Goal: Information Seeking & Learning: Learn about a topic

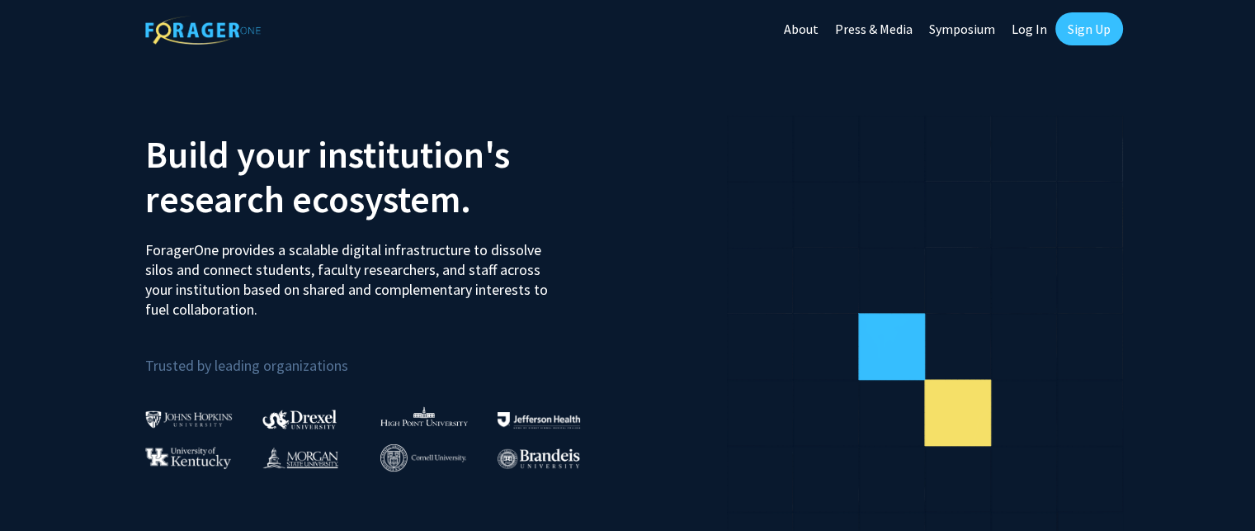
click at [1084, 35] on link "Sign Up" at bounding box center [1090, 28] width 68 height 33
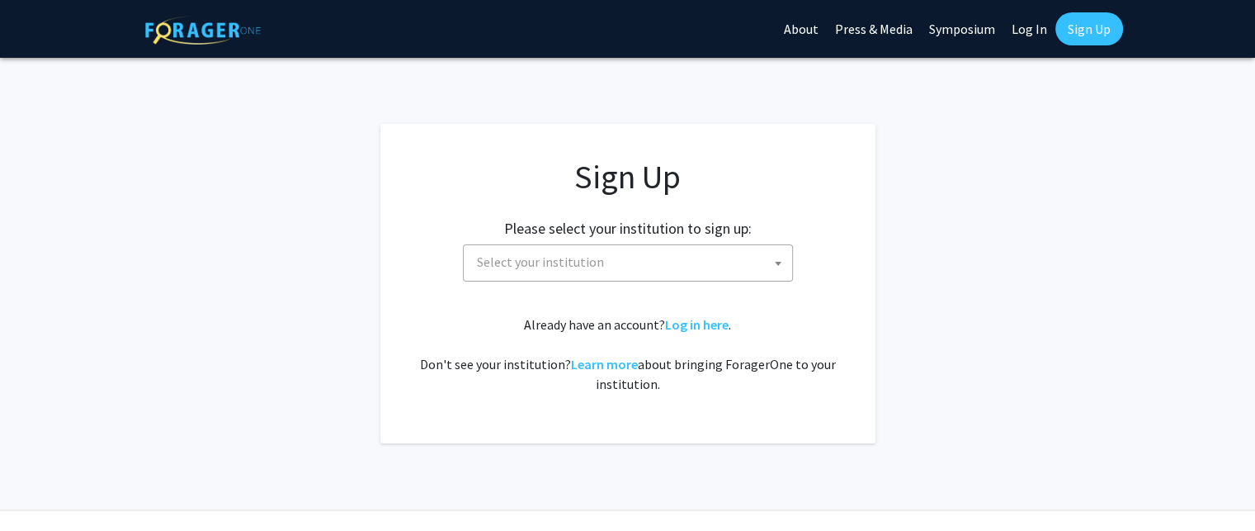
click at [697, 276] on span "Select your institution" at bounding box center [631, 262] width 322 height 34
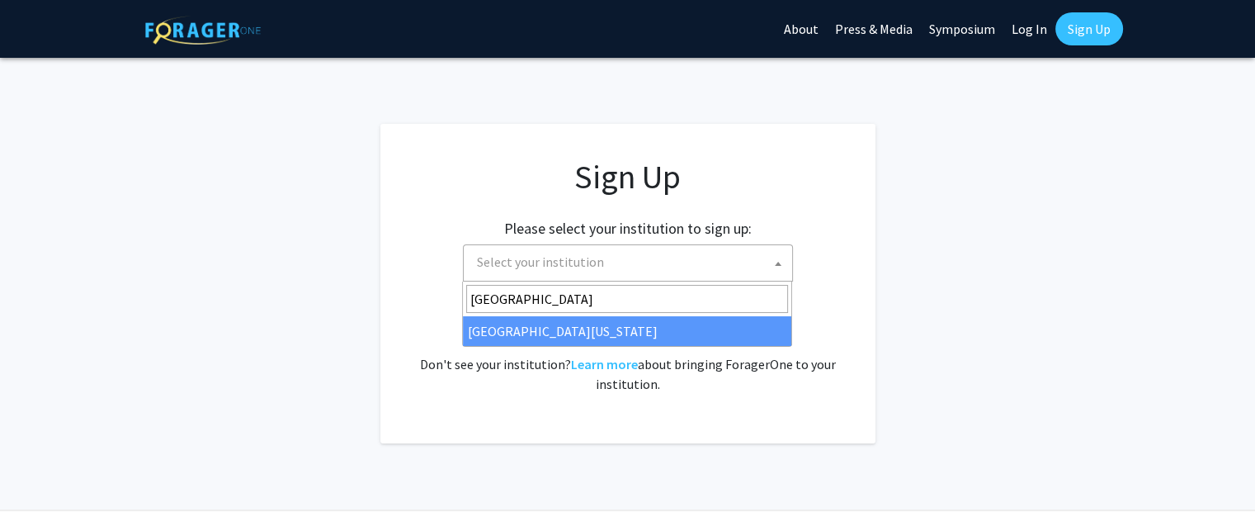
type input "University of Mar"
select select "31"
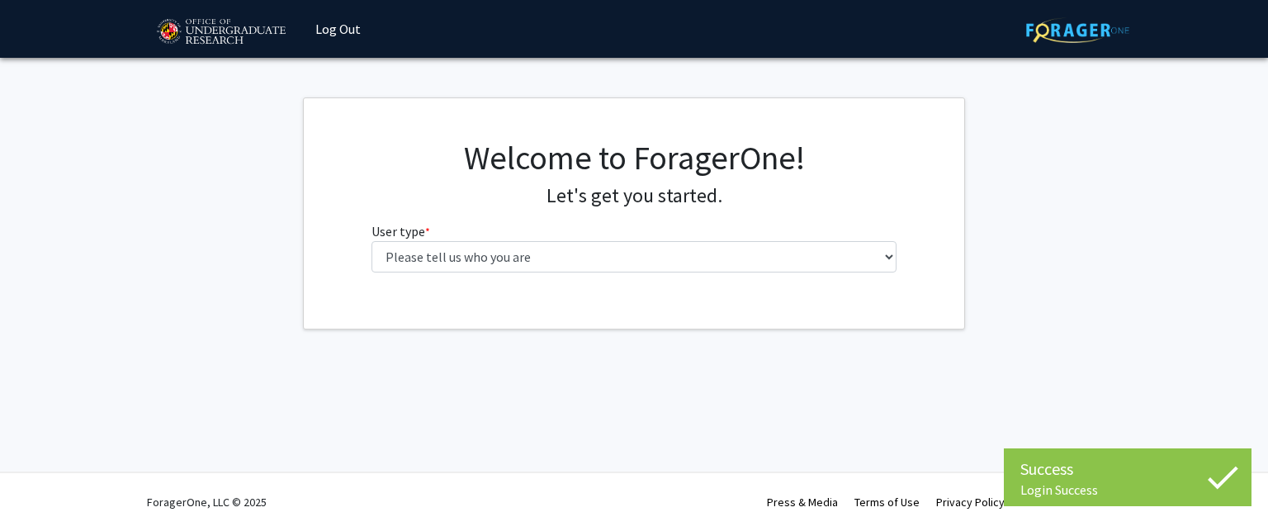
click at [496, 239] on fg-select "User type * required Please tell us who you are Undergraduate Student Master's …" at bounding box center [634, 246] width 526 height 51
click at [525, 273] on div "Welcome to ForagerOne! Let's get you started. User type * required Please tell …" at bounding box center [634, 212] width 551 height 148
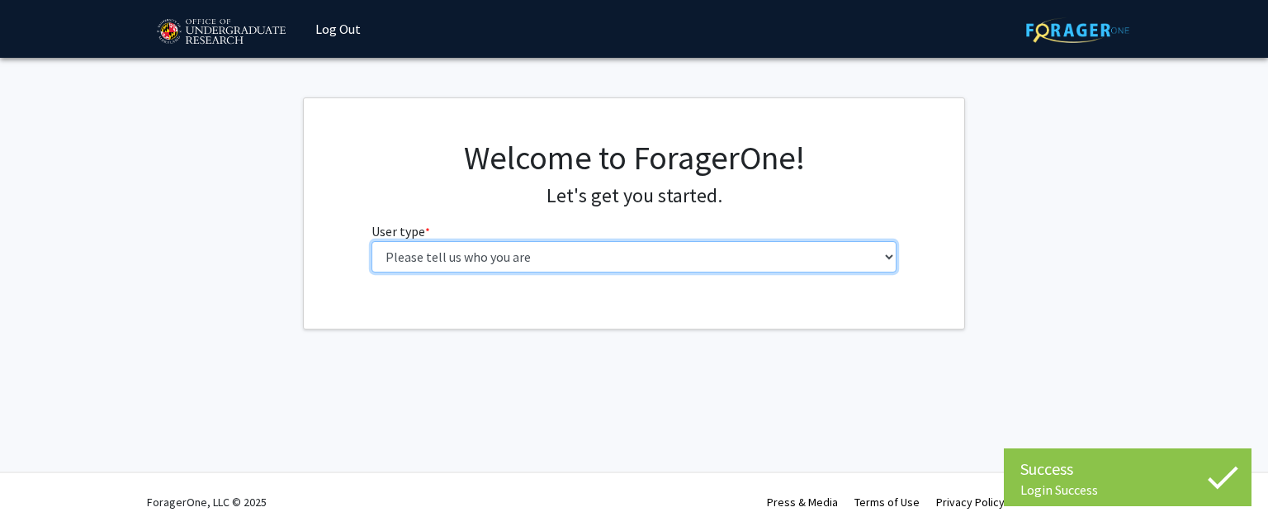
click at [534, 262] on select "Please tell us who you are Undergraduate Student Master's Student Doctoral Cand…" at bounding box center [634, 256] width 526 height 31
select select "1: undergrad"
click at [371, 241] on select "Please tell us who you are Undergraduate Student Master's Student Doctoral Cand…" at bounding box center [634, 256] width 526 height 31
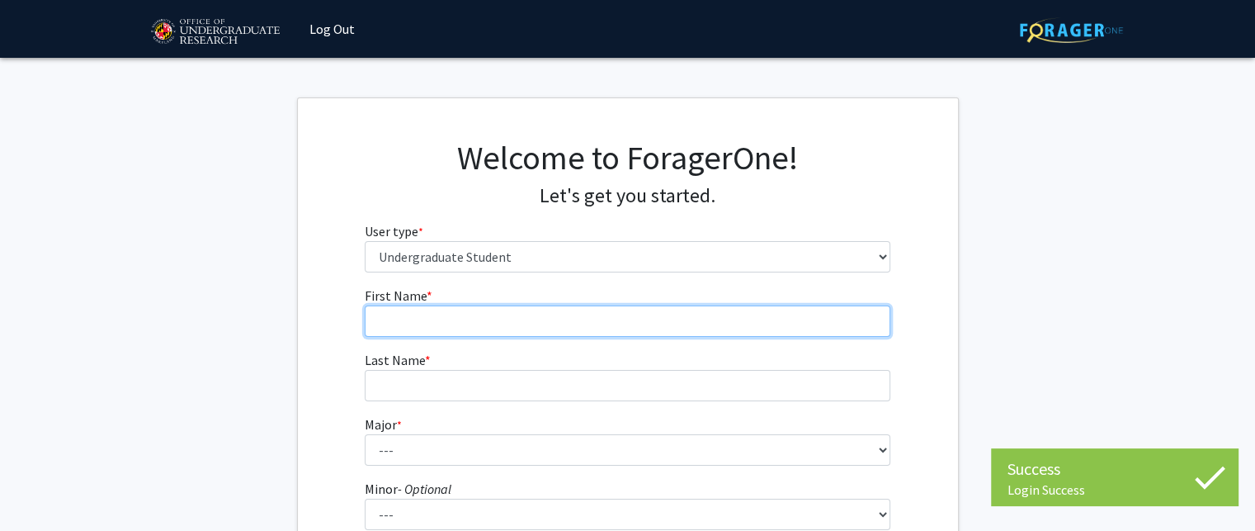
click at [540, 333] on input "First Name * required" at bounding box center [628, 320] width 526 height 31
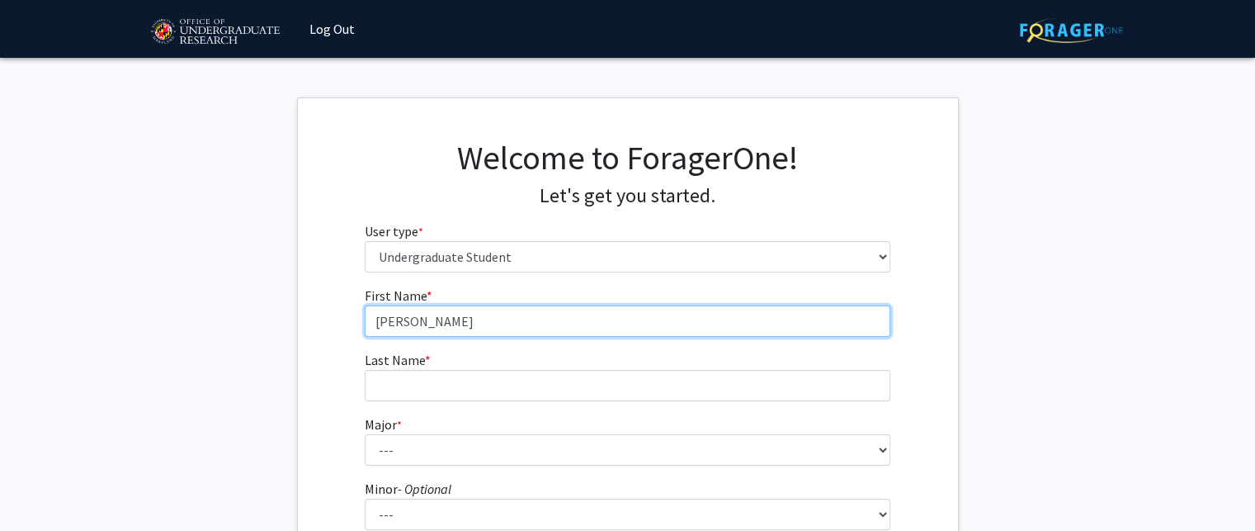
type input "[PERSON_NAME]"
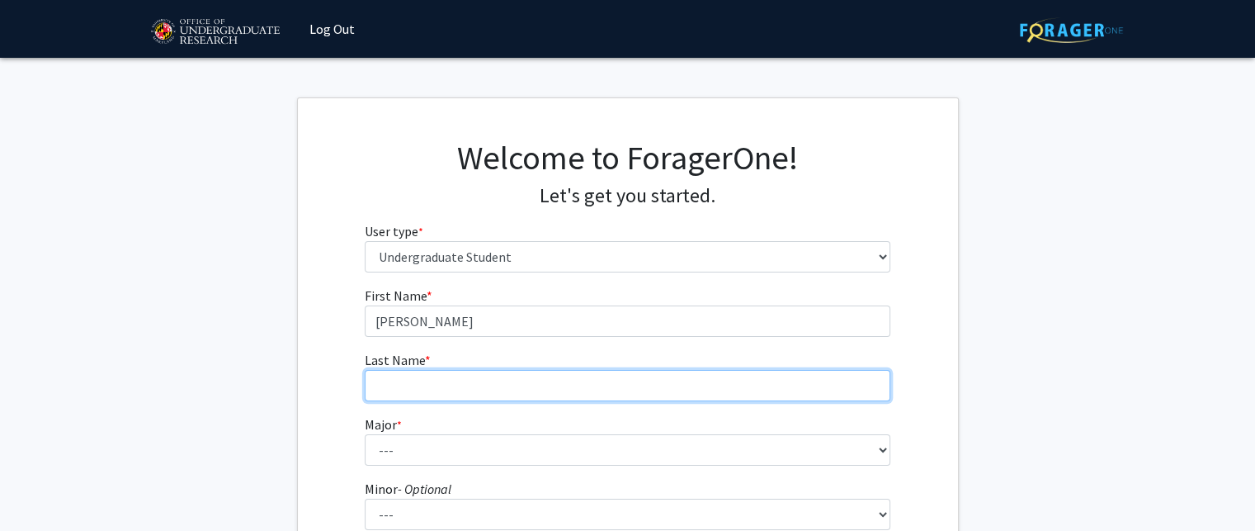
click at [401, 392] on input "Last Name * required" at bounding box center [628, 385] width 526 height 31
type input "Mathur"
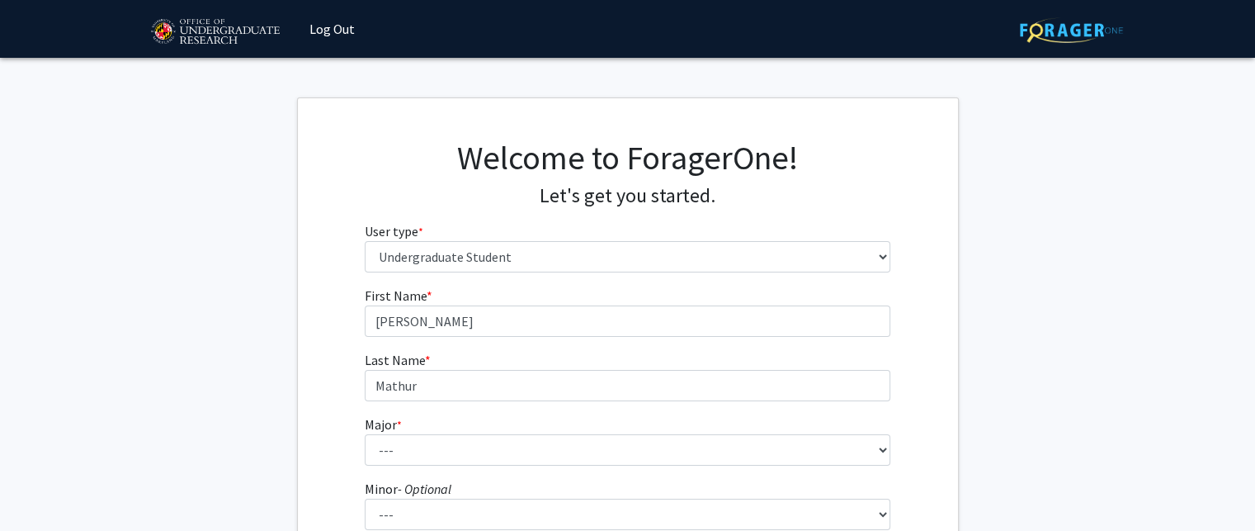
click at [381, 431] on label "Major * required" at bounding box center [383, 424] width 37 height 20
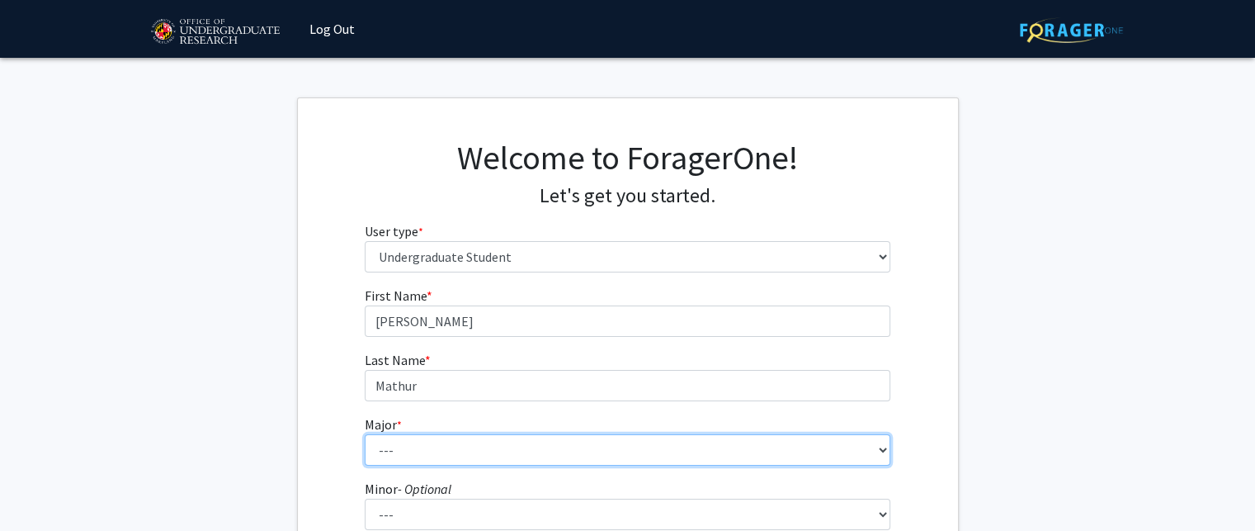
click at [381, 434] on select "--- Accounting Aerospace Engineering African American and Africana Studies Agri…" at bounding box center [628, 449] width 526 height 31
click at [413, 436] on select "--- Accounting Aerospace Engineering African American and Africana Studies Agri…" at bounding box center [628, 449] width 526 height 31
select select "20: 2321"
click at [365, 434] on select "--- Accounting Aerospace Engineering African American and Africana Studies Agri…" at bounding box center [628, 449] width 526 height 31
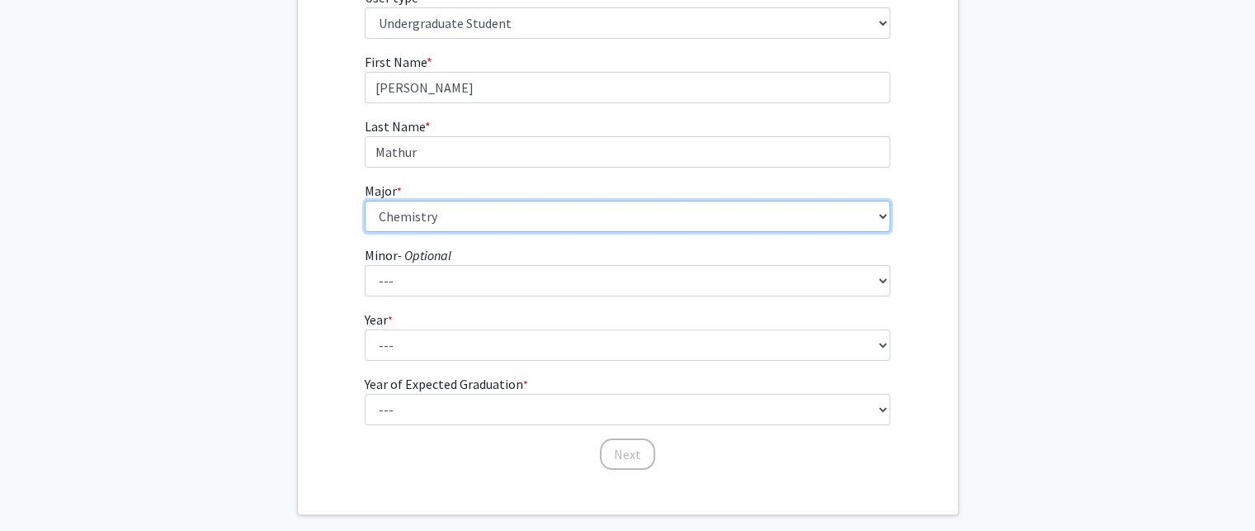
scroll to position [234, 0]
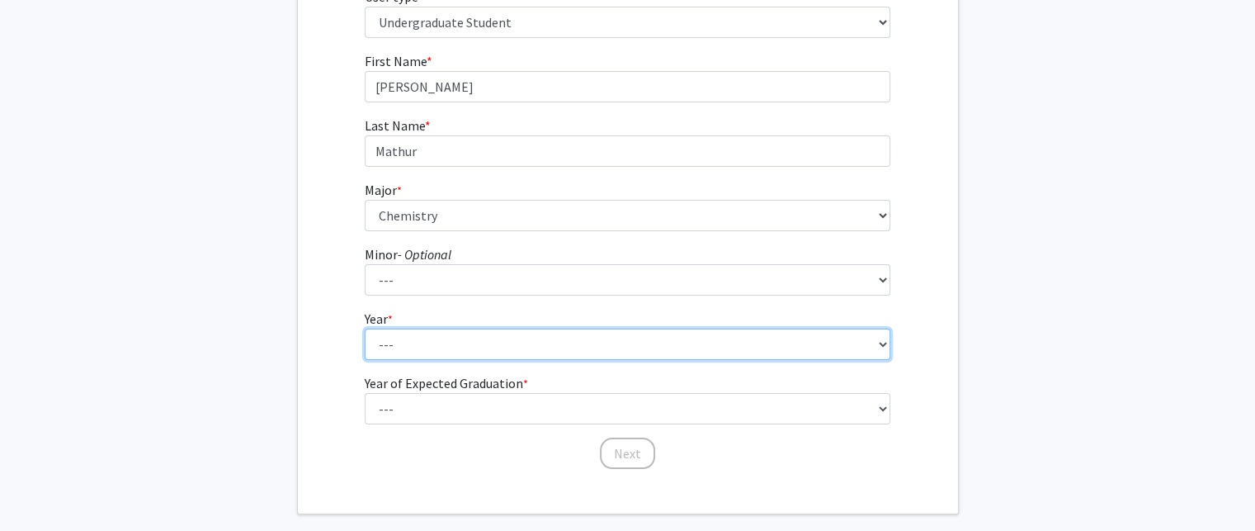
click at [491, 336] on select "--- First-year Sophomore Junior Senior Postbaccalaureate Certificate" at bounding box center [628, 343] width 526 height 31
select select "2: sophomore"
click at [365, 328] on select "--- First-year Sophomore Junior Senior Postbaccalaureate Certificate" at bounding box center [628, 343] width 526 height 31
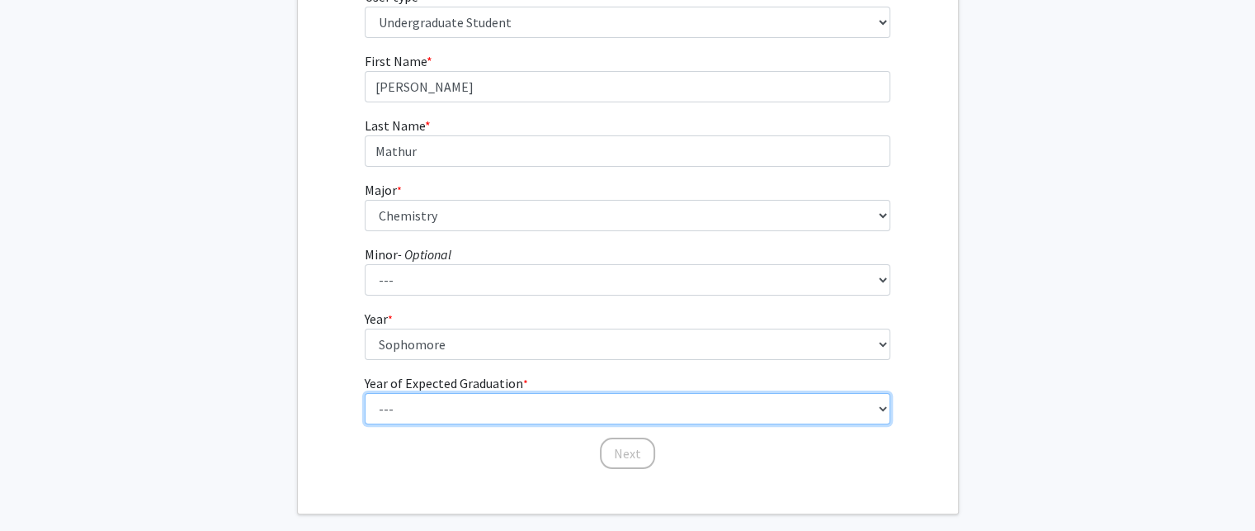
click at [503, 396] on select "--- 2025 2026 2027 2028 2029 2030 2031 2032 2033 2034" at bounding box center [628, 408] width 526 height 31
select select "4: 2028"
click at [365, 393] on select "--- 2025 2026 2027 2028 2029 2030 2031 2032 2033 2034" at bounding box center [628, 408] width 526 height 31
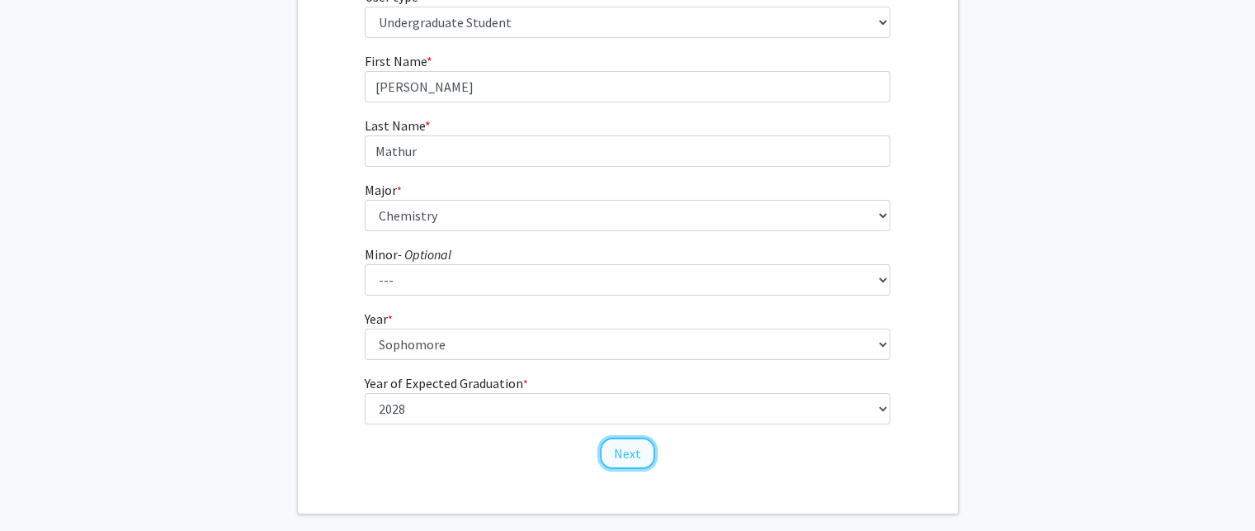
click at [644, 458] on button "Next" at bounding box center [627, 452] width 55 height 31
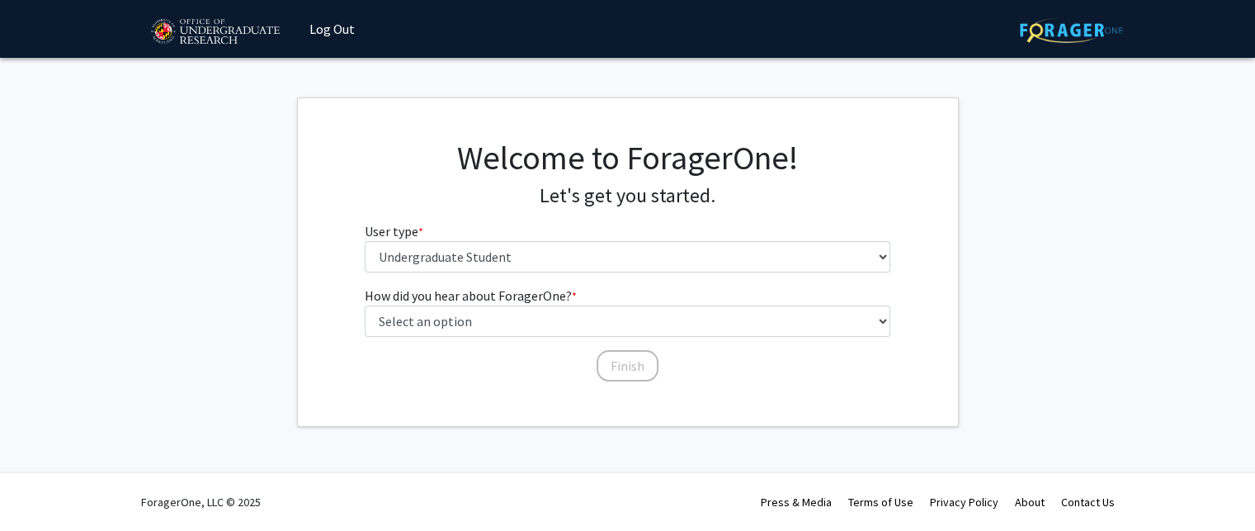
scroll to position [0, 0]
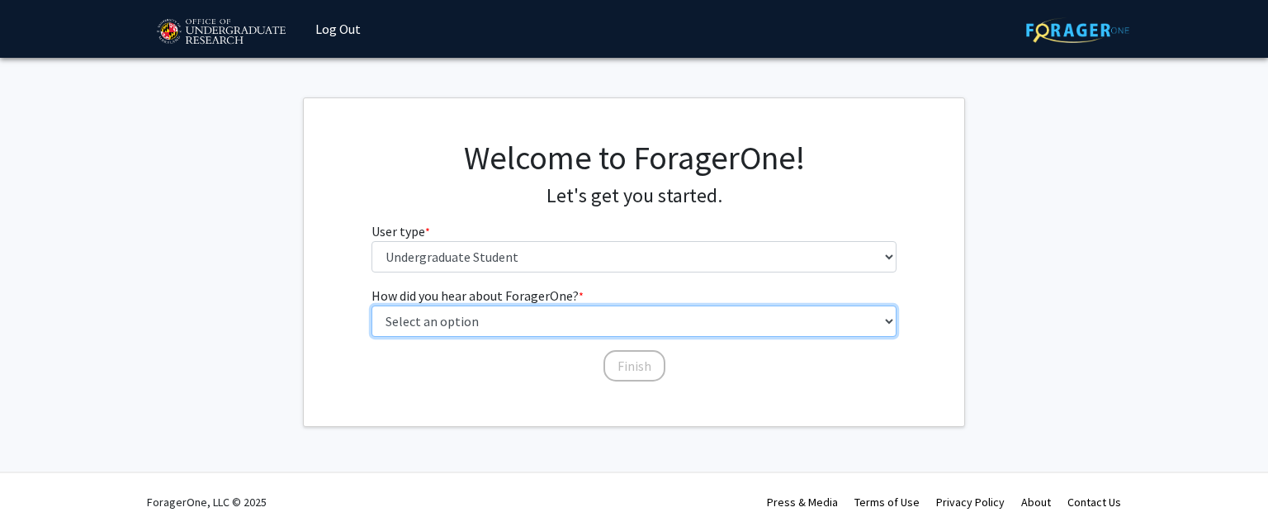
click at [570, 319] on select "Select an option Peer/student recommendation Faculty/staff recommendation Unive…" at bounding box center [634, 320] width 526 height 31
select select "1: peer_recommendation"
click at [371, 305] on select "Select an option Peer/student recommendation Faculty/staff recommendation Unive…" at bounding box center [634, 320] width 526 height 31
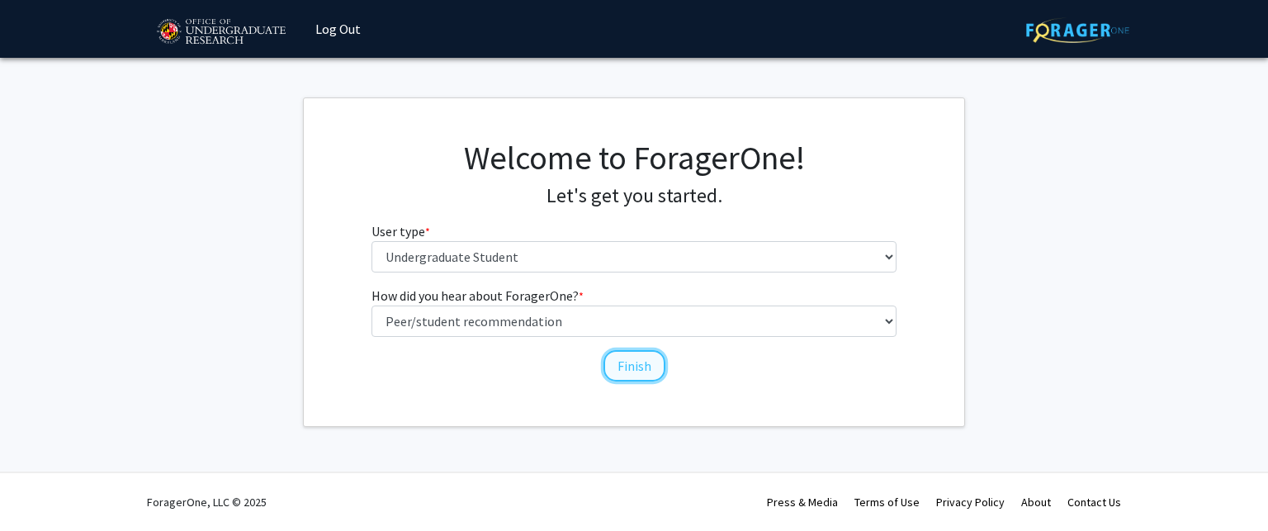
click at [624, 356] on button "Finish" at bounding box center [634, 365] width 62 height 31
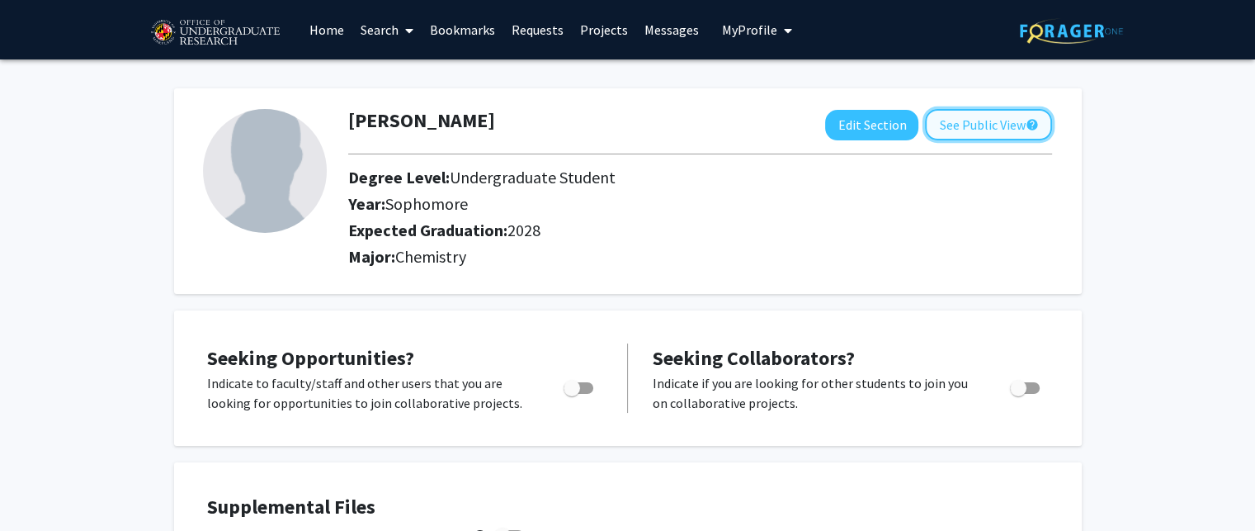
click at [953, 114] on button "See Public View help" at bounding box center [988, 124] width 127 height 31
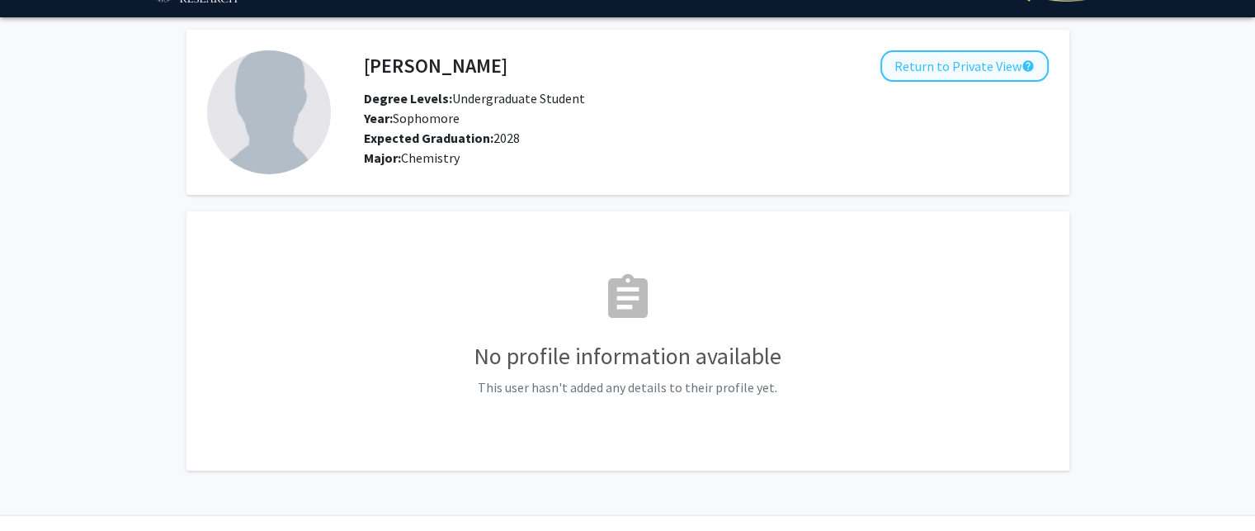
scroll to position [39, 0]
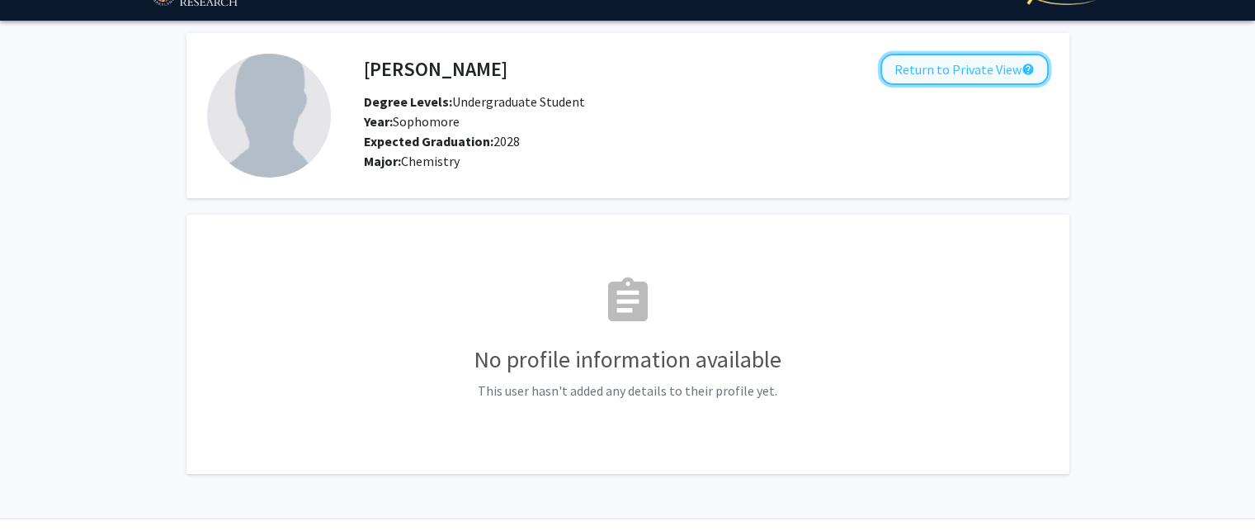
click at [967, 73] on button "Return to Private View help" at bounding box center [965, 69] width 168 height 31
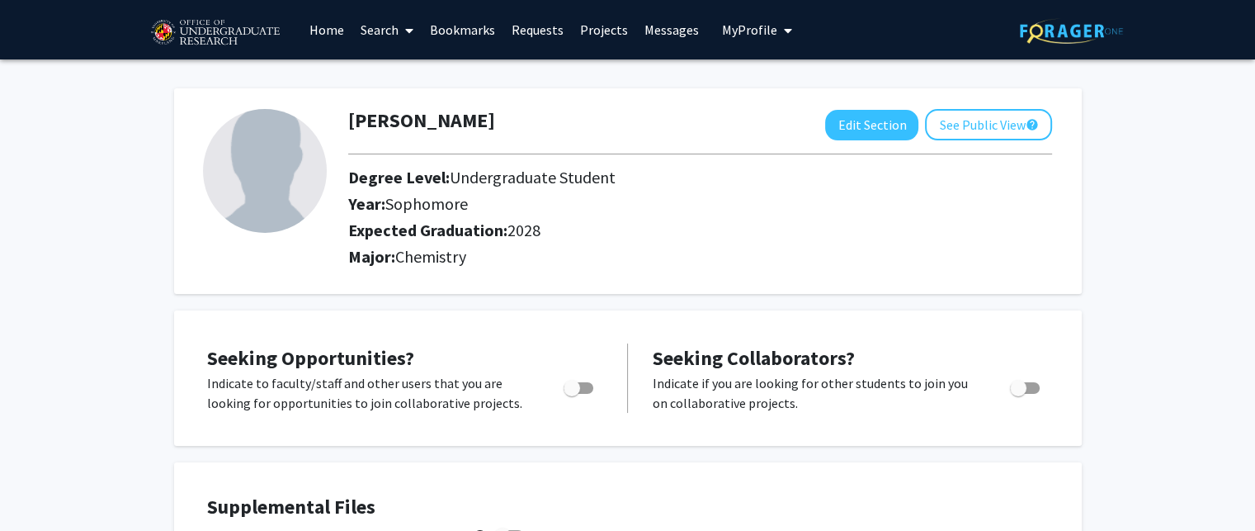
click at [382, 9] on link "Search" at bounding box center [386, 30] width 69 height 58
click at [422, 64] on span "Faculty/Staff" at bounding box center [412, 75] width 121 height 33
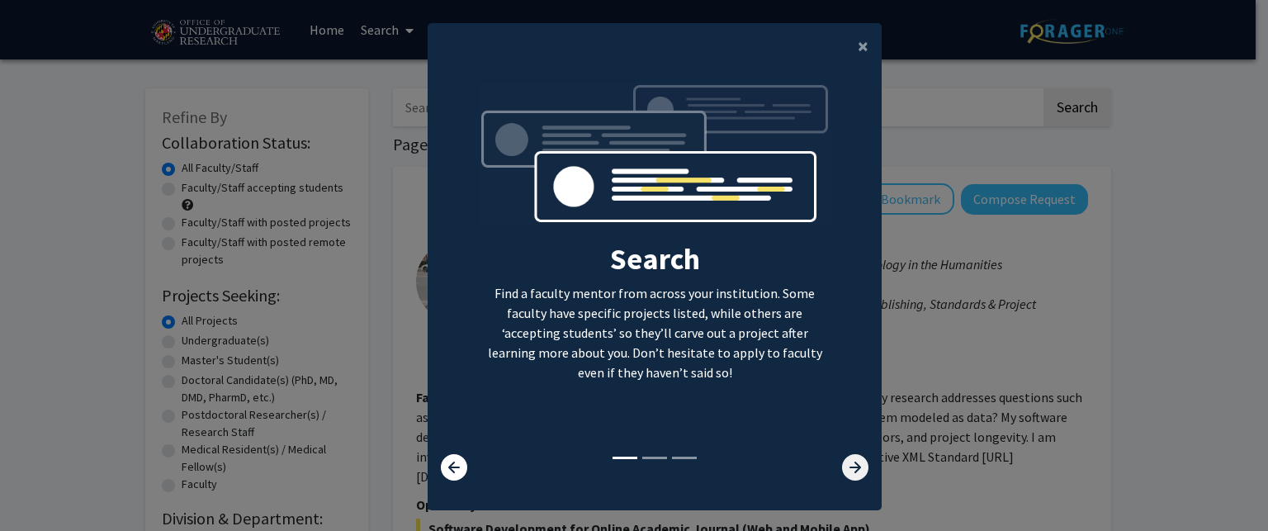
click at [861, 475] on icon at bounding box center [855, 467] width 26 height 26
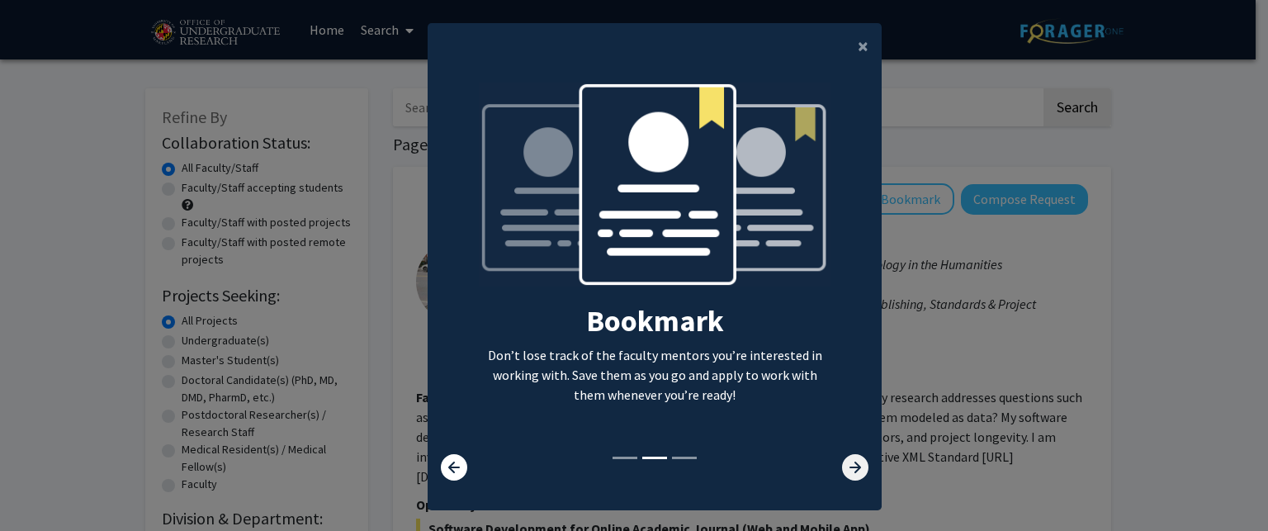
click at [861, 475] on icon at bounding box center [855, 467] width 26 height 26
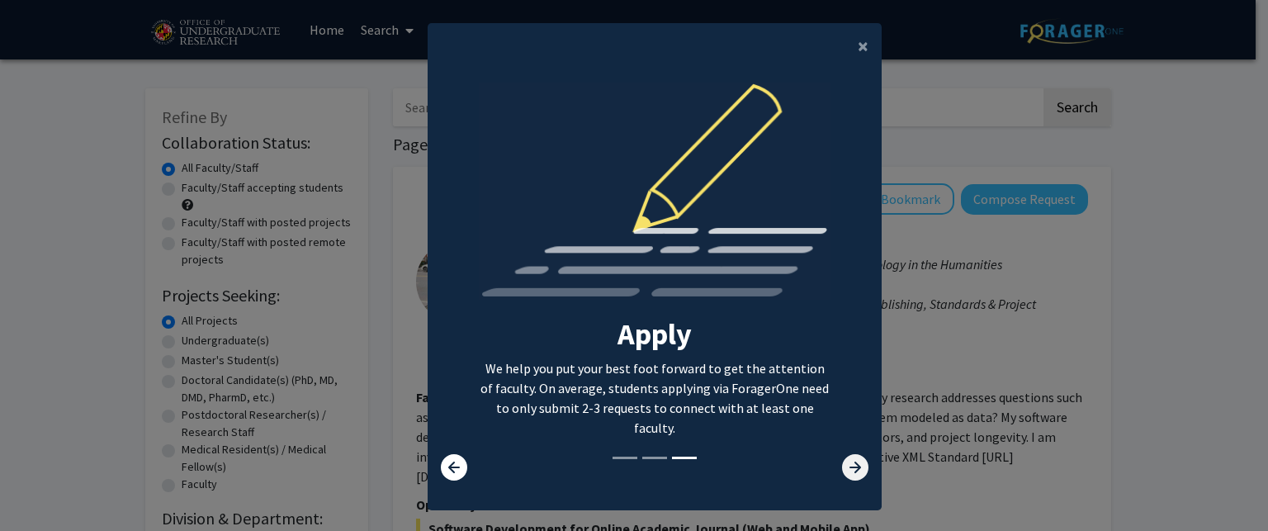
click at [861, 475] on icon at bounding box center [855, 467] width 26 height 26
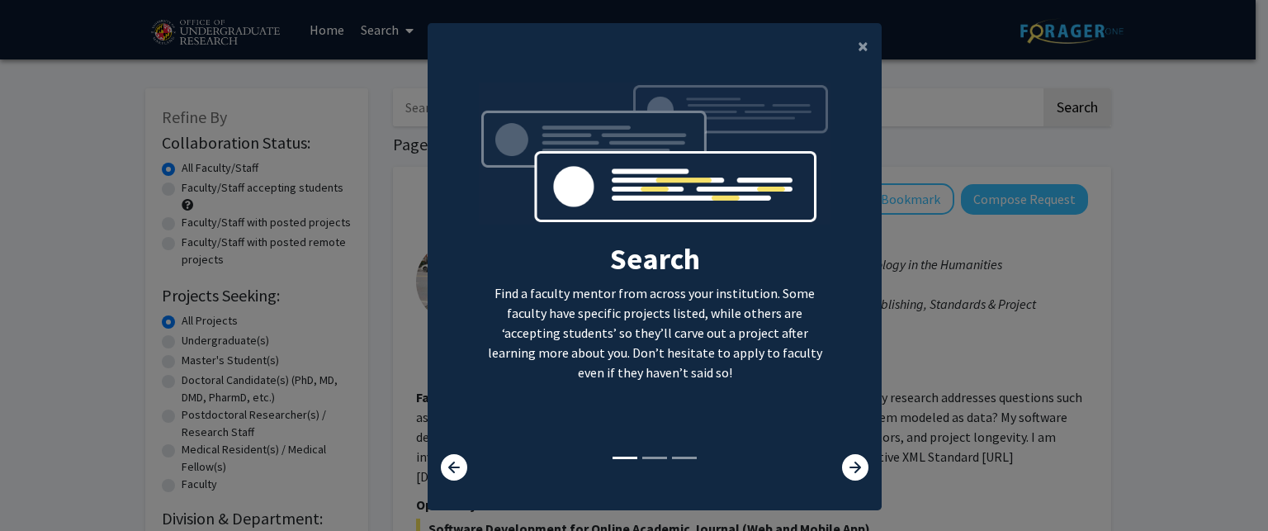
click at [470, 470] on div at bounding box center [465, 467] width 75 height 26
click at [456, 468] on icon at bounding box center [454, 467] width 26 height 26
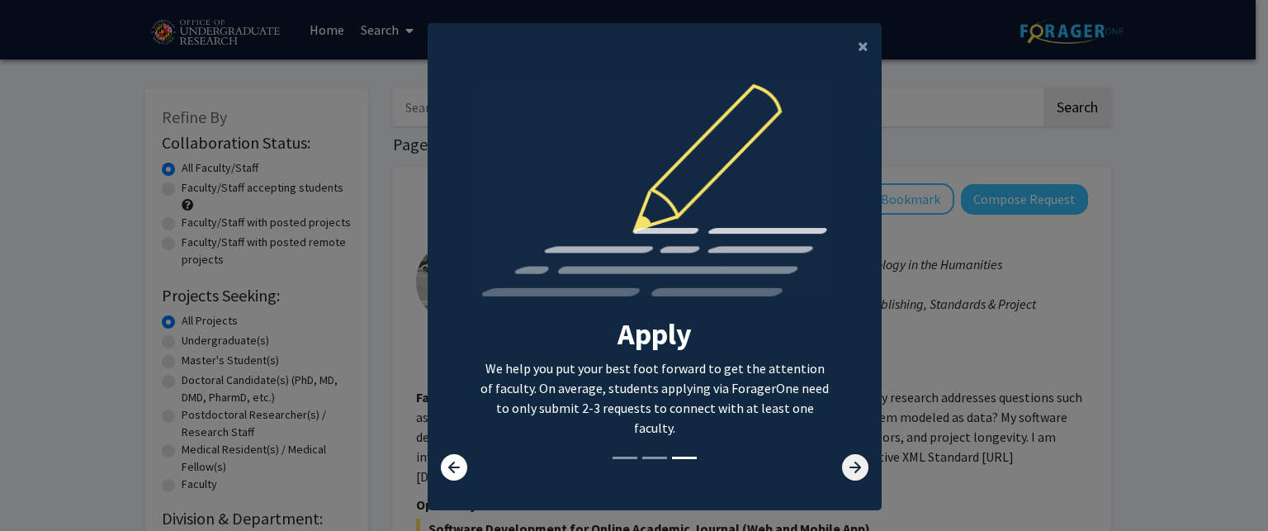
click at [858, 459] on icon at bounding box center [855, 467] width 26 height 26
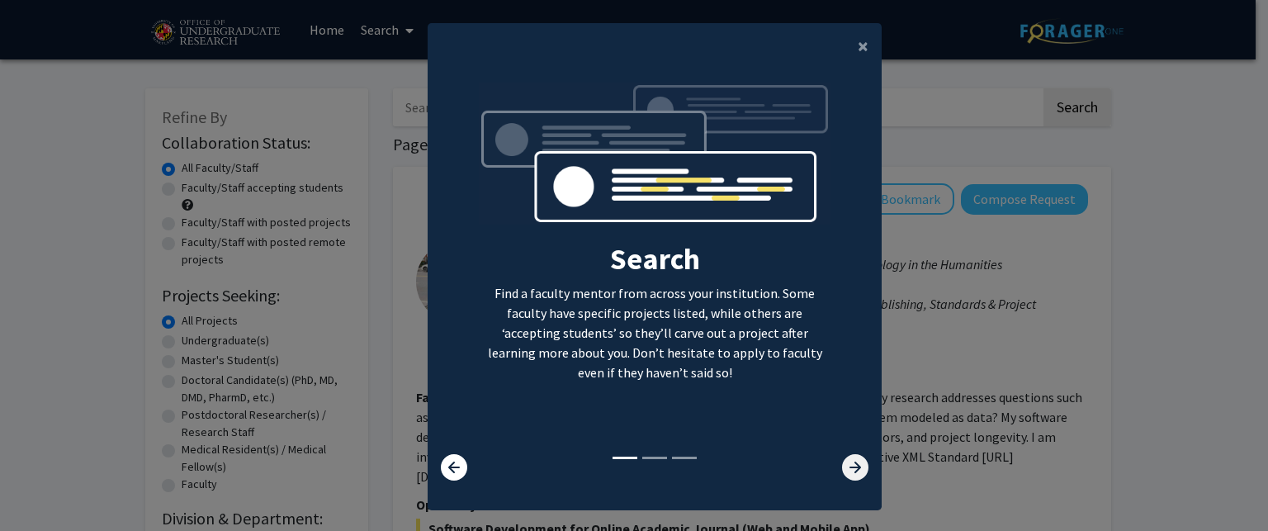
click at [858, 459] on icon at bounding box center [855, 467] width 26 height 26
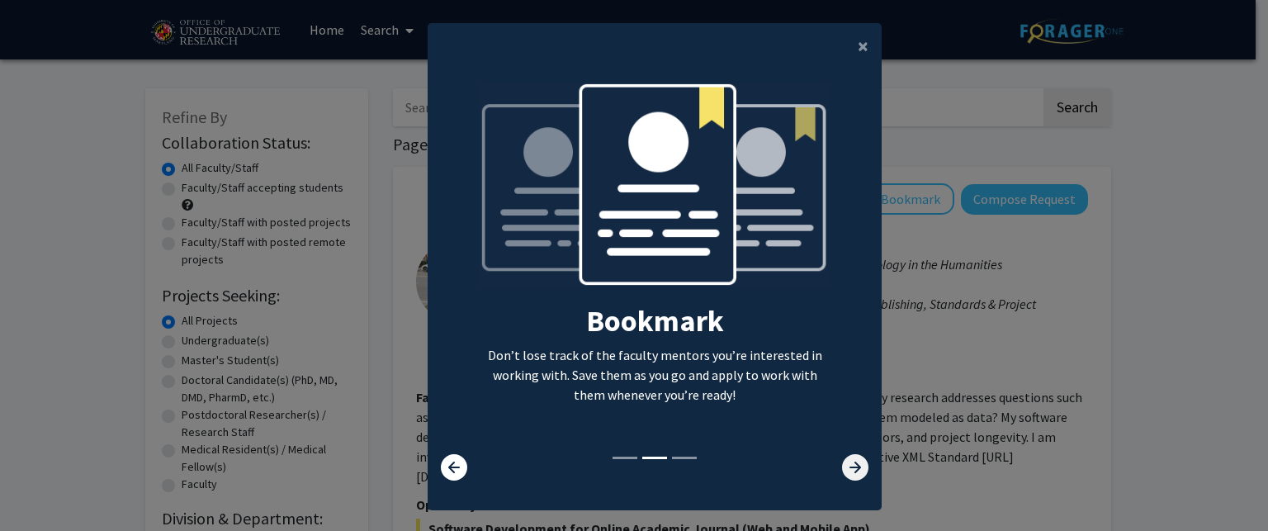
click at [858, 459] on icon at bounding box center [855, 467] width 26 height 26
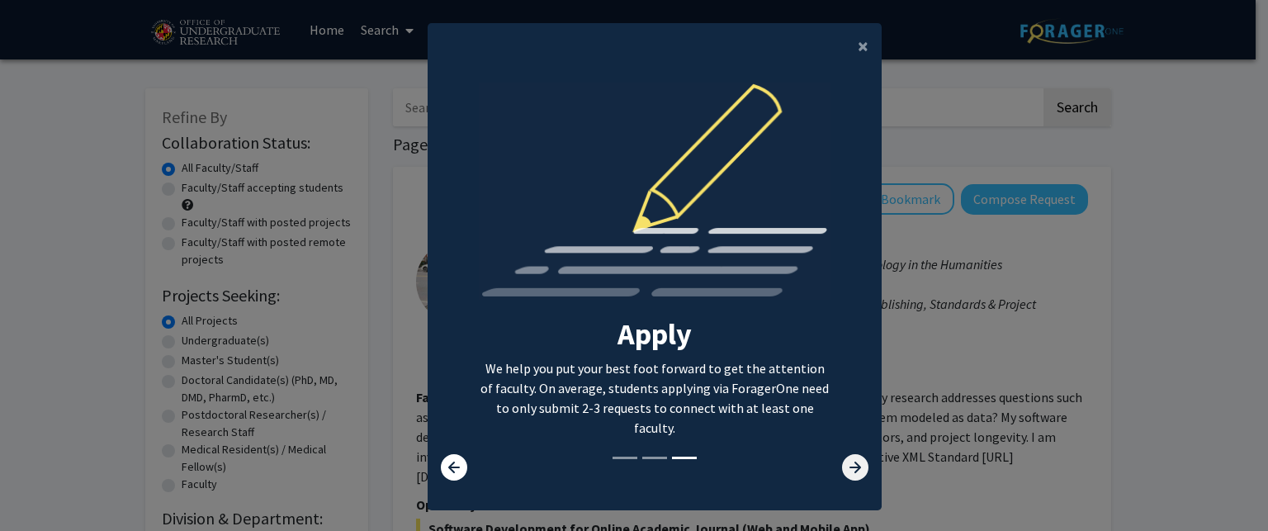
click at [858, 459] on icon at bounding box center [855, 467] width 26 height 26
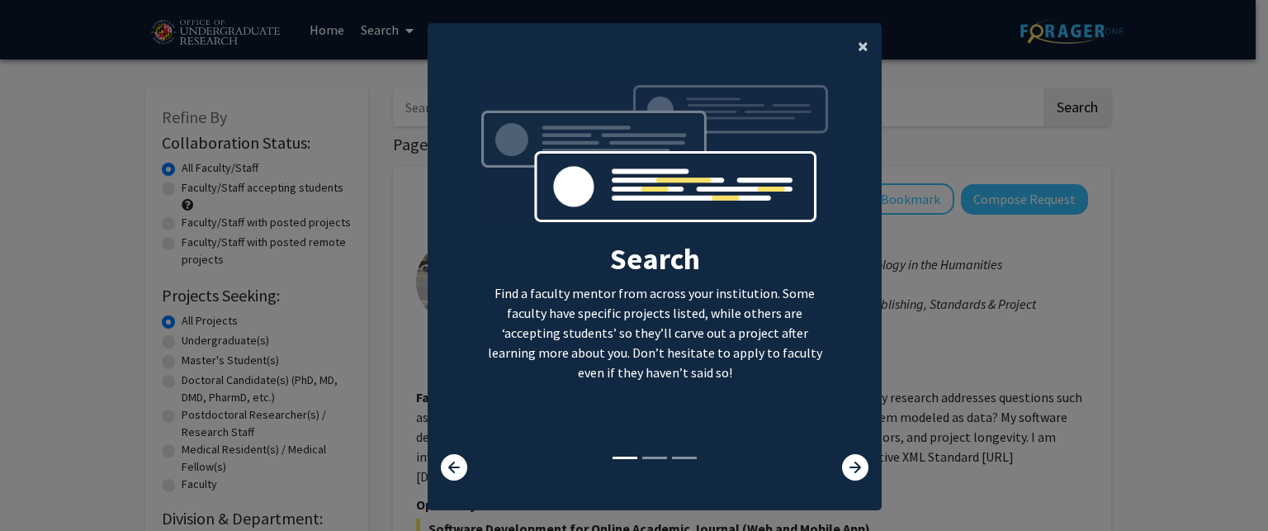
click at [844, 54] on button "×" at bounding box center [862, 46] width 37 height 46
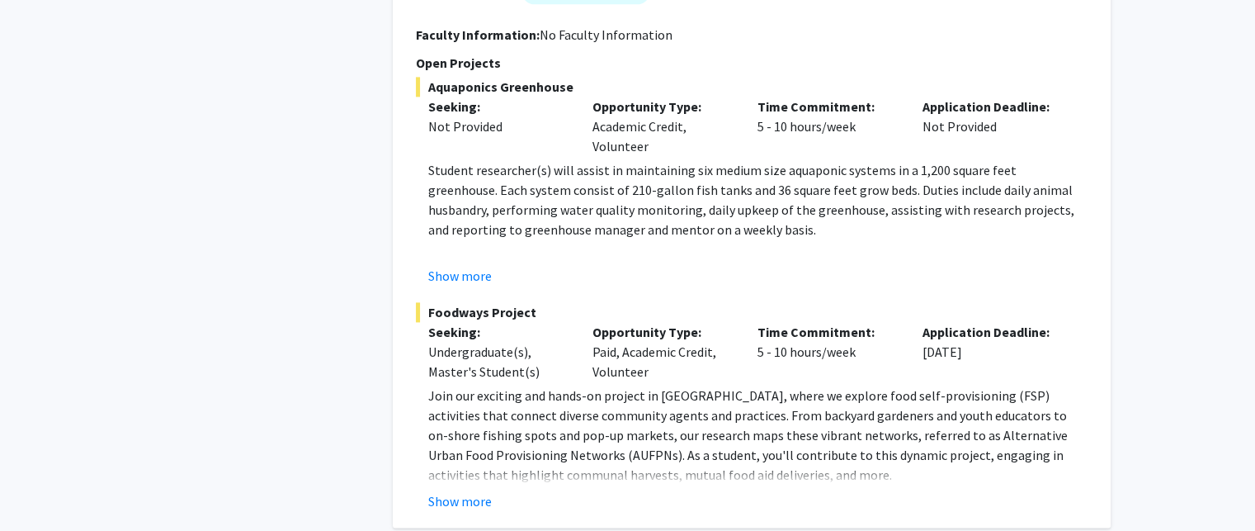
scroll to position [2326, 0]
click at [464, 489] on button "Show more" at bounding box center [460, 499] width 64 height 20
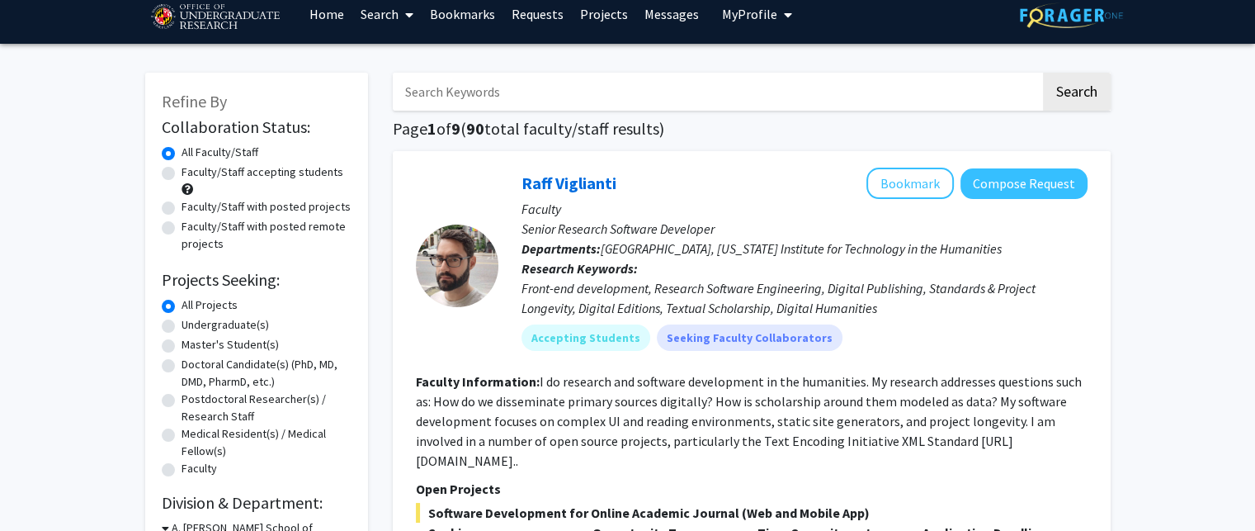
scroll to position [0, 0]
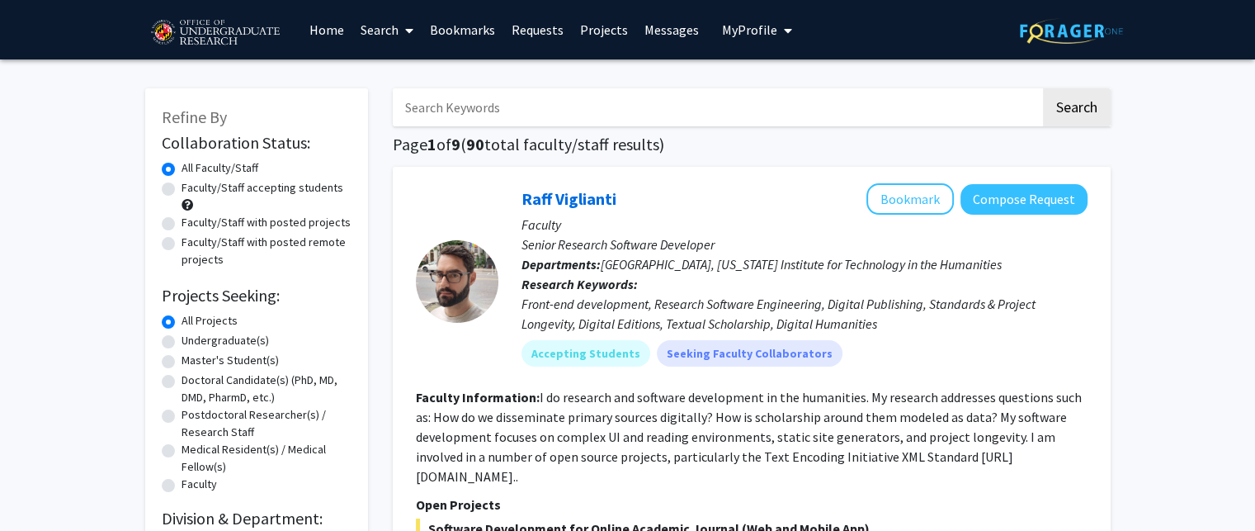
click at [182, 344] on label "Undergraduate(s)" at bounding box center [225, 340] width 87 height 17
click at [182, 343] on input "Undergraduate(s)" at bounding box center [187, 337] width 11 height 11
radio input "true"
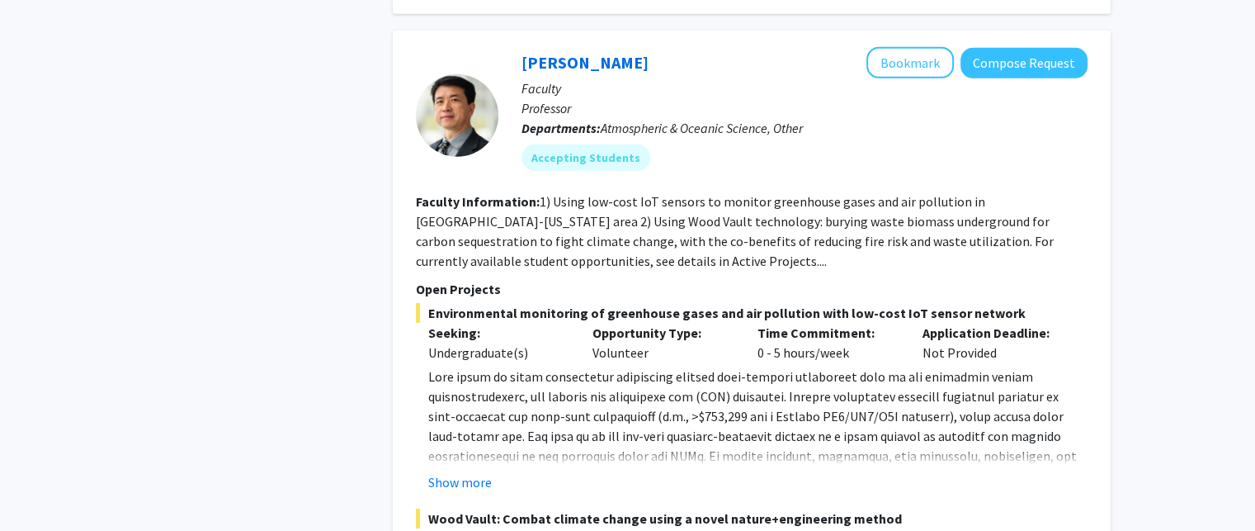
scroll to position [5302, 0]
click at [471, 471] on button "Show more" at bounding box center [460, 481] width 64 height 20
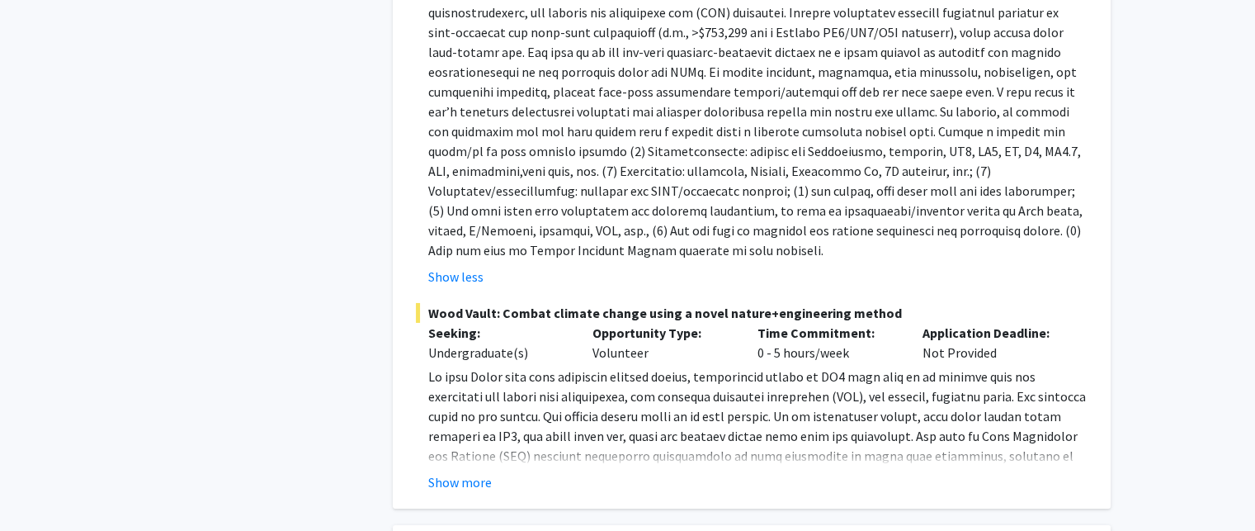
scroll to position [5687, 0]
click at [481, 470] on button "Show more" at bounding box center [460, 480] width 64 height 20
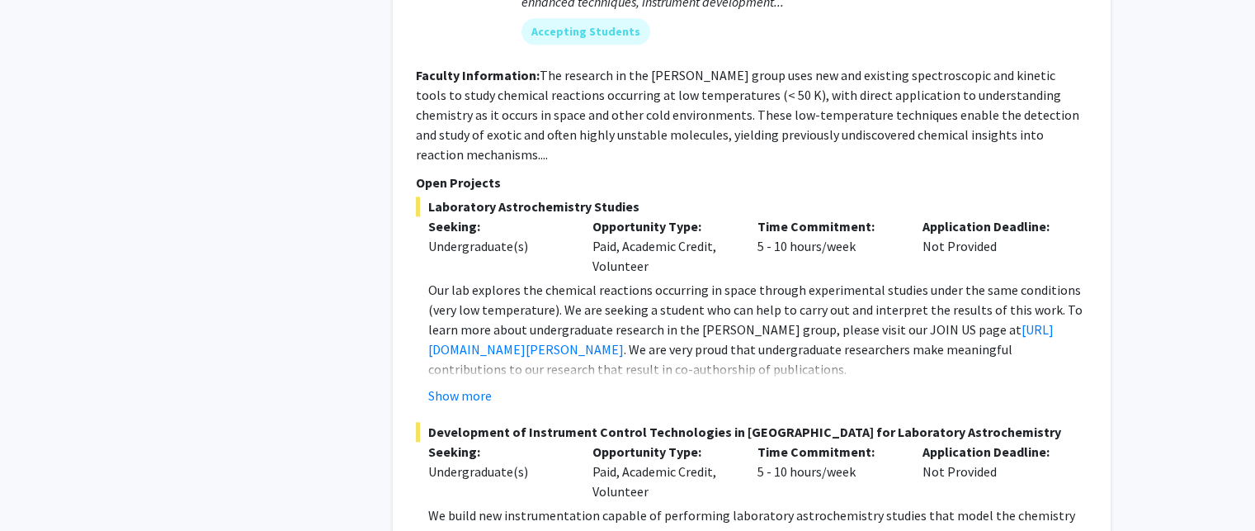
scroll to position [8376, 0]
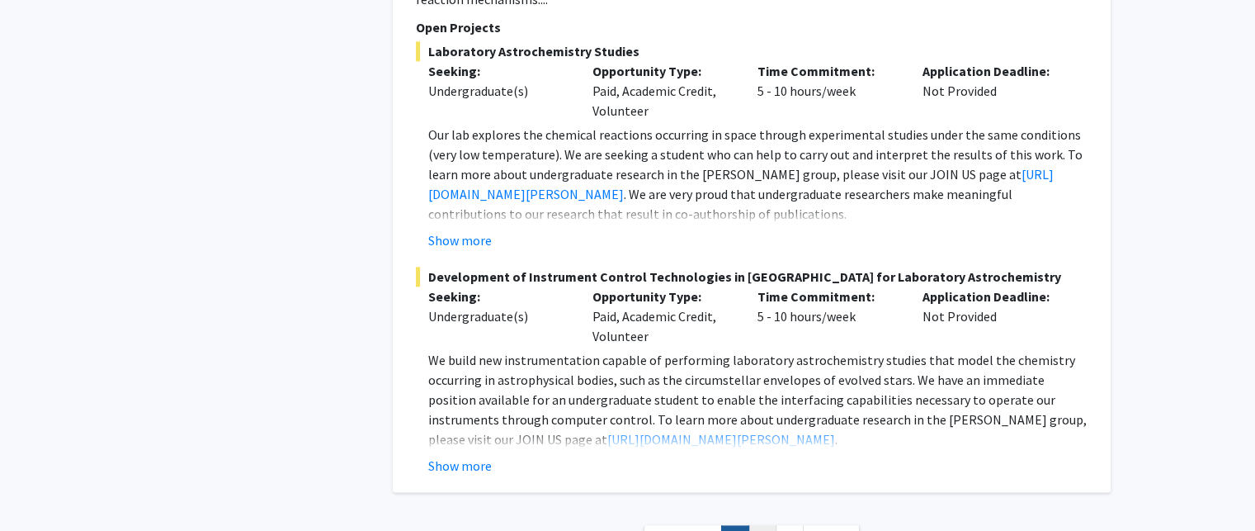
click at [759, 525] on link "2" at bounding box center [763, 539] width 28 height 29
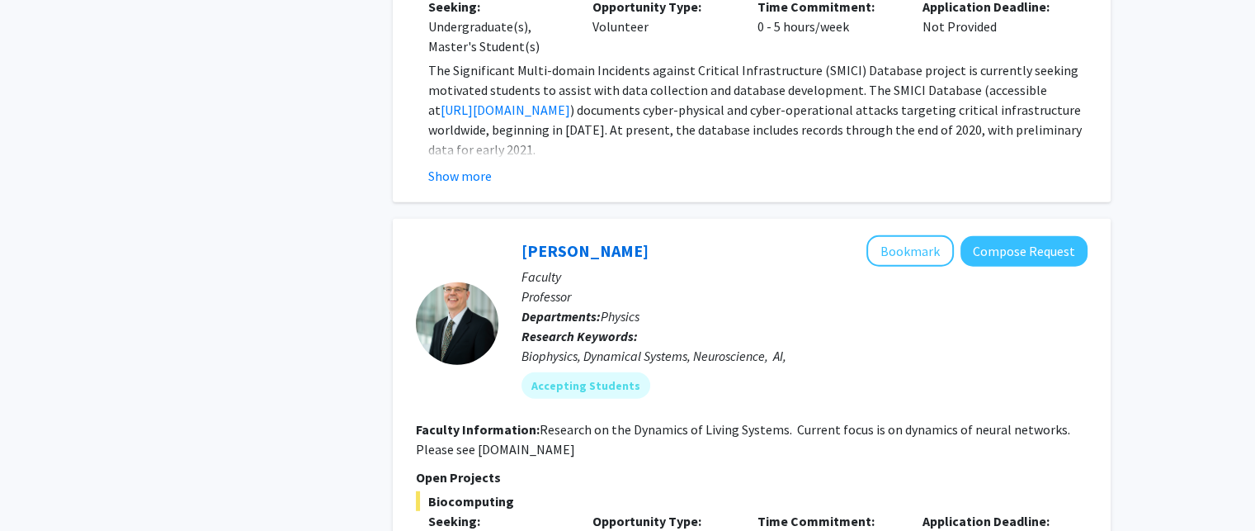
scroll to position [4540, 0]
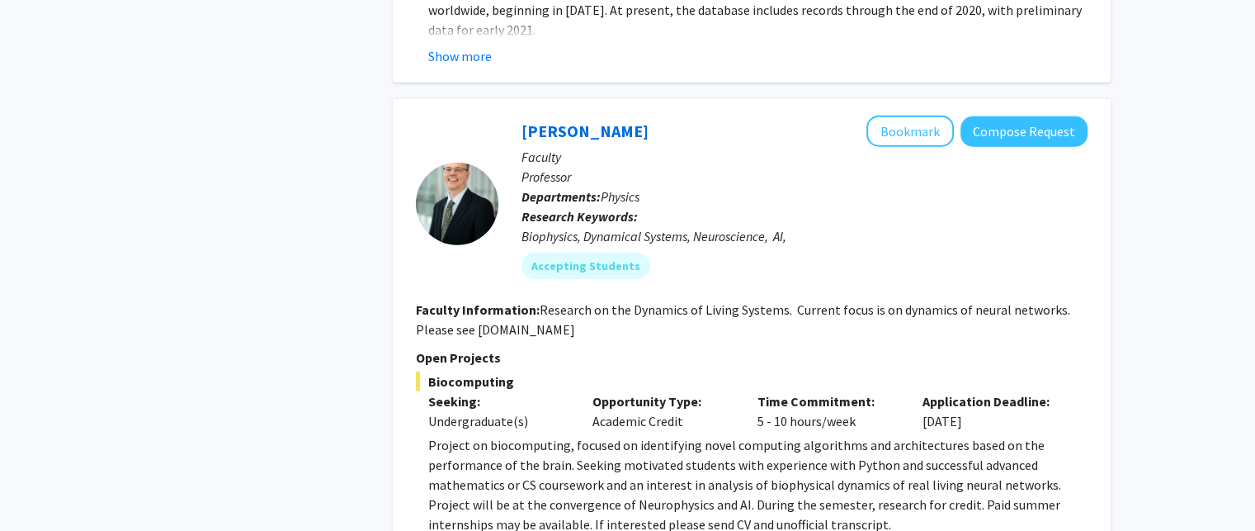
click at [635, 301] on fg-read-more "Research on the Dynamics of Living Systems. Current focus is on dynamics of neu…" at bounding box center [743, 319] width 655 height 36
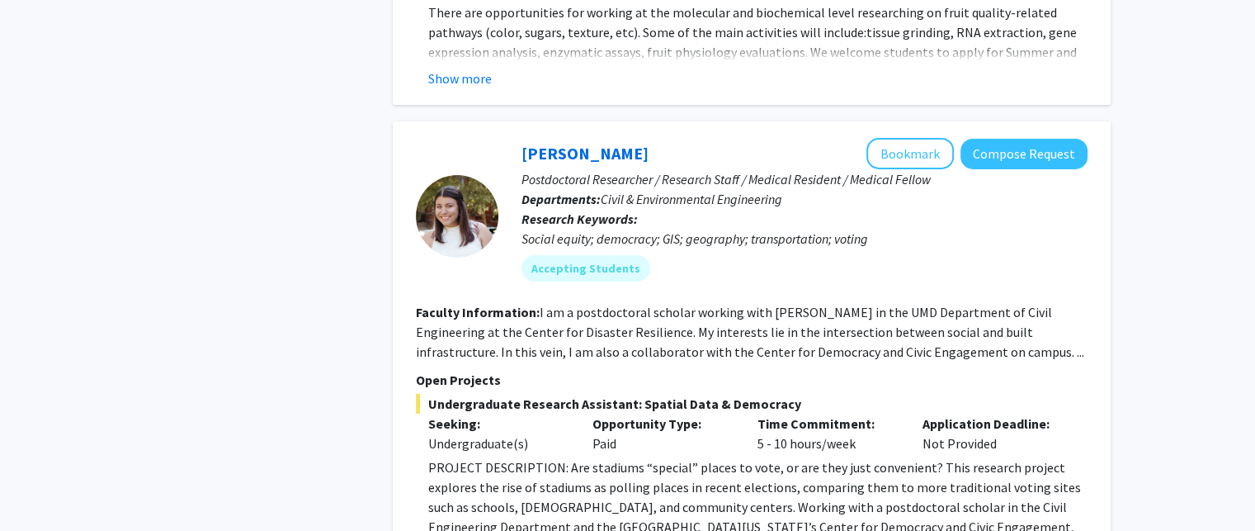
scroll to position [5665, 0]
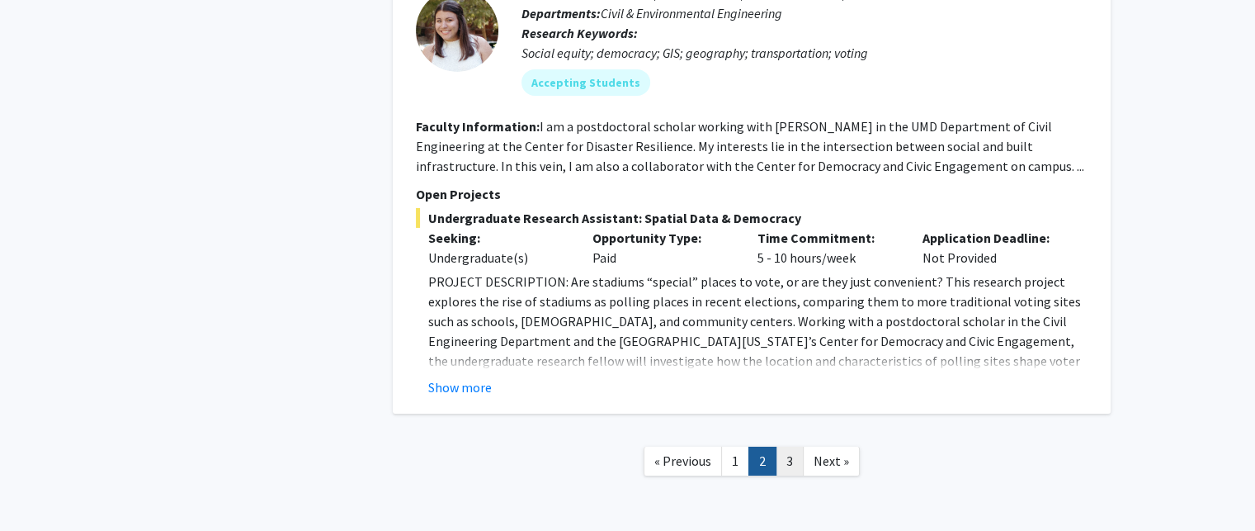
click at [787, 447] on link "3" at bounding box center [790, 461] width 28 height 29
